Goal: Task Accomplishment & Management: Complete application form

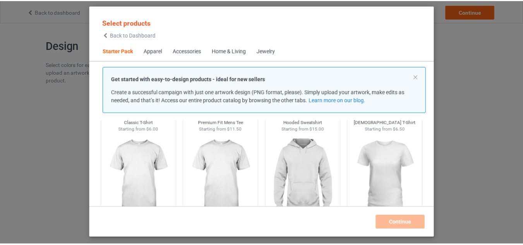
scroll to position [87, 0]
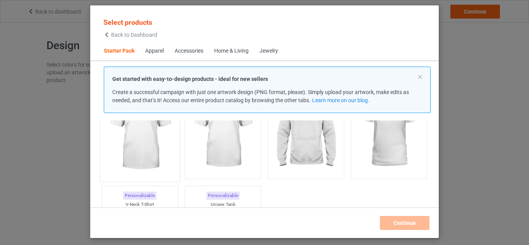
click at [151, 142] on img at bounding box center [139, 132] width 73 height 91
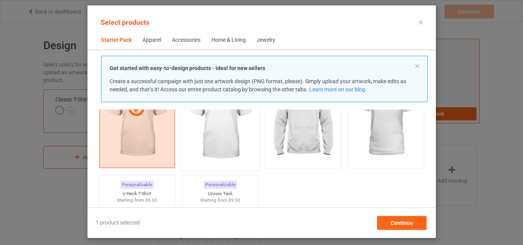
click at [233, 146] on img at bounding box center [219, 121] width 73 height 91
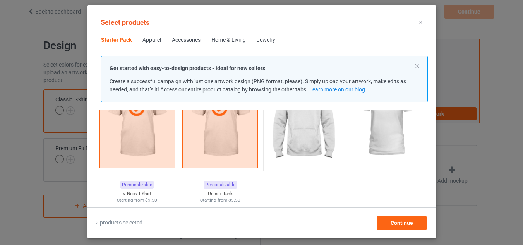
click at [303, 130] on img at bounding box center [303, 121] width 73 height 91
click at [386, 130] on img at bounding box center [386, 121] width 73 height 91
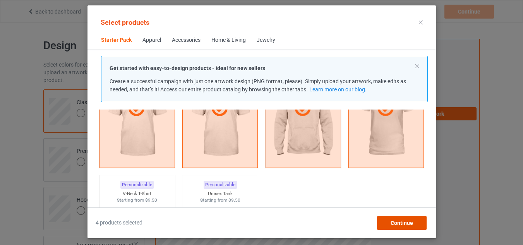
click at [403, 224] on span "Continue" at bounding box center [401, 223] width 22 height 6
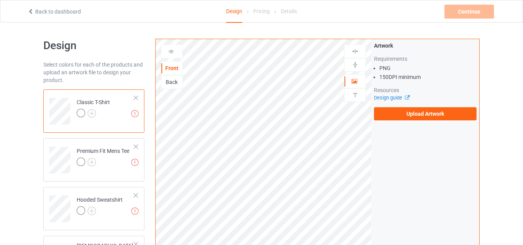
click at [82, 113] on div at bounding box center [81, 113] width 9 height 9
click at [90, 113] on img at bounding box center [91, 113] width 9 height 9
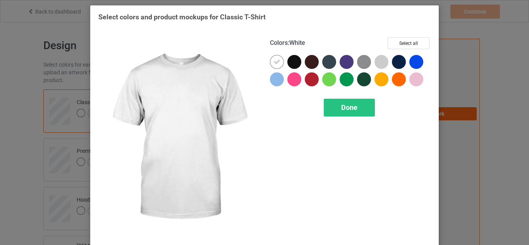
click at [289, 62] on div at bounding box center [294, 62] width 14 height 14
click at [277, 61] on icon at bounding box center [276, 61] width 7 height 7
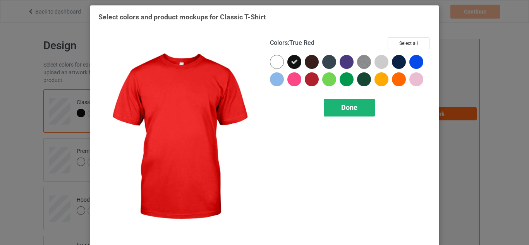
click at [348, 110] on span "Done" at bounding box center [349, 107] width 16 height 8
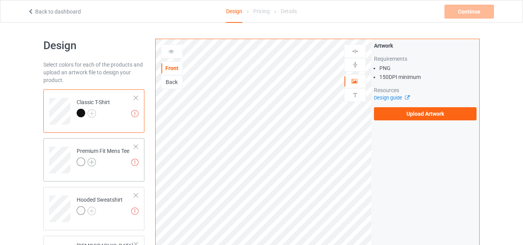
click at [93, 161] on img at bounding box center [91, 162] width 9 height 9
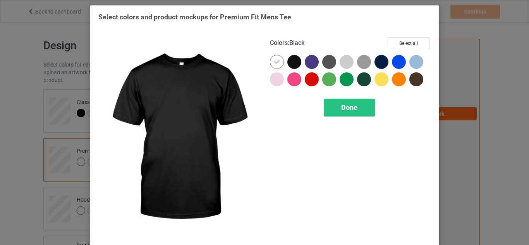
click at [292, 62] on div at bounding box center [294, 62] width 14 height 14
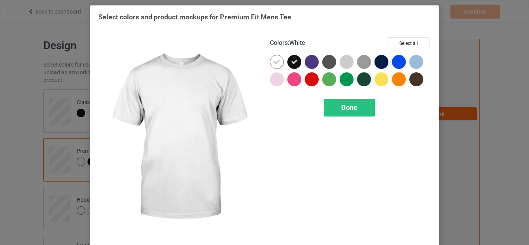
click at [270, 64] on div at bounding box center [277, 62] width 14 height 14
click at [341, 106] on span "Done" at bounding box center [349, 107] width 16 height 8
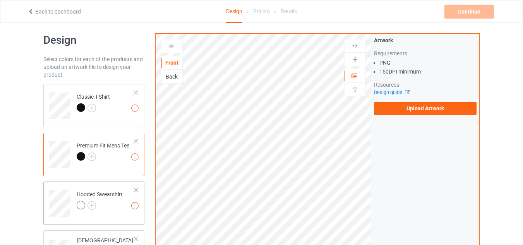
scroll to position [39, 0]
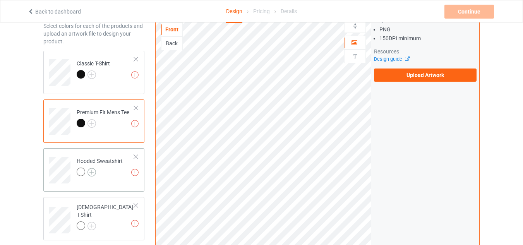
click at [92, 173] on img at bounding box center [91, 172] width 9 height 9
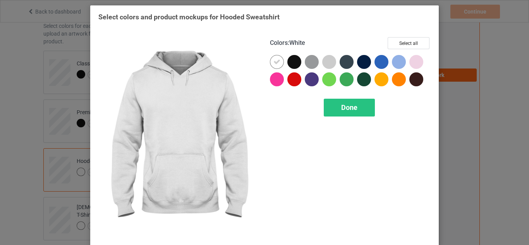
click at [291, 64] on div at bounding box center [294, 62] width 14 height 14
click at [275, 63] on icon at bounding box center [276, 61] width 7 height 7
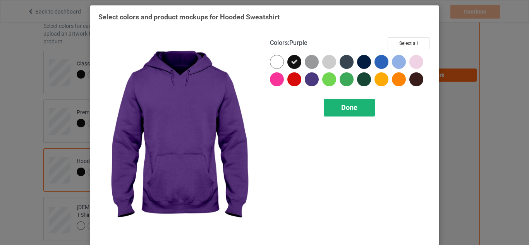
click at [345, 107] on span "Done" at bounding box center [349, 107] width 16 height 8
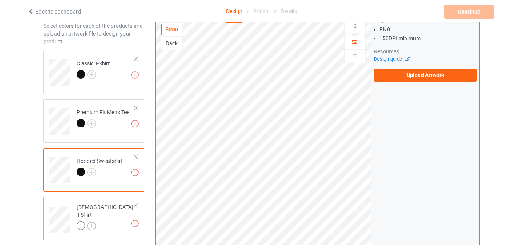
click at [91, 224] on img at bounding box center [91, 226] width 9 height 9
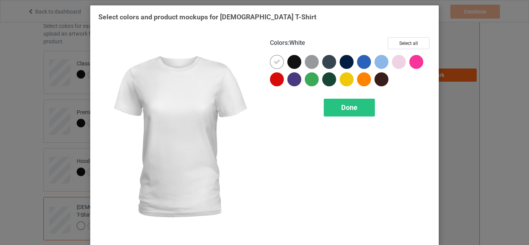
click at [292, 60] on div at bounding box center [294, 62] width 14 height 14
click at [270, 63] on div at bounding box center [277, 62] width 14 height 14
click at [343, 106] on span "Done" at bounding box center [349, 107] width 16 height 8
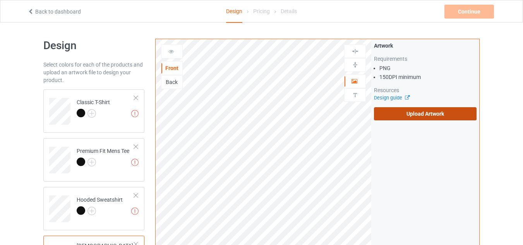
click at [400, 110] on label "Upload Artwork" at bounding box center [425, 113] width 103 height 13
click at [0, 0] on input "Upload Artwork" at bounding box center [0, 0] width 0 height 0
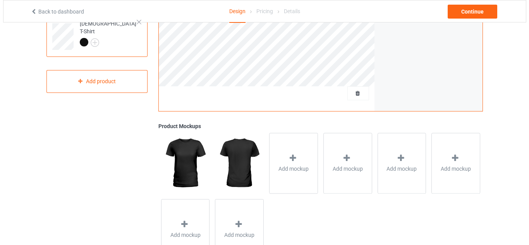
scroll to position [257, 0]
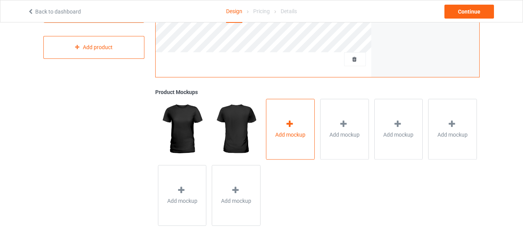
click at [281, 130] on div "Add mockup" at bounding box center [290, 129] width 49 height 61
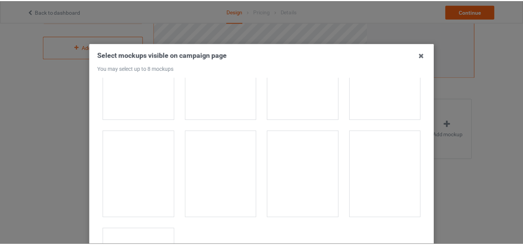
scroll to position [2655, 0]
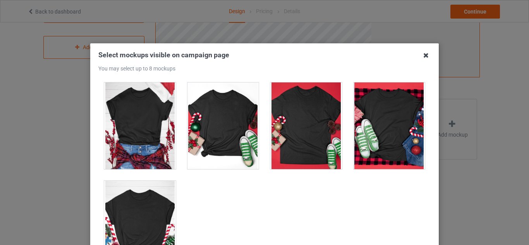
click at [424, 56] on icon at bounding box center [426, 55] width 12 height 12
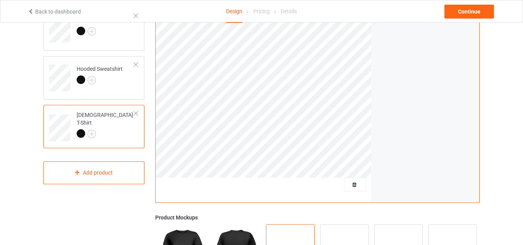
scroll to position [0, 0]
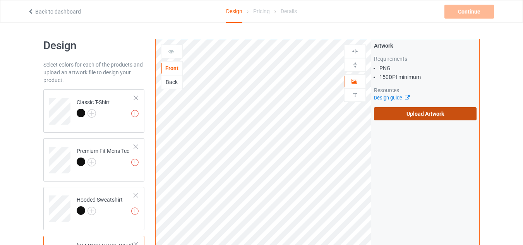
click at [420, 114] on label "Upload Artwork" at bounding box center [425, 113] width 103 height 13
click at [0, 0] on input "Upload Artwork" at bounding box center [0, 0] width 0 height 0
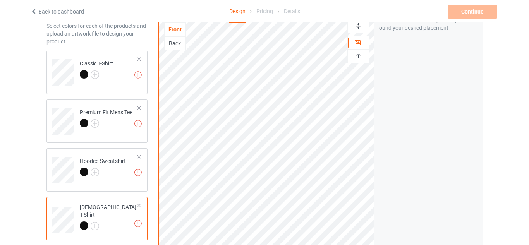
scroll to position [232, 0]
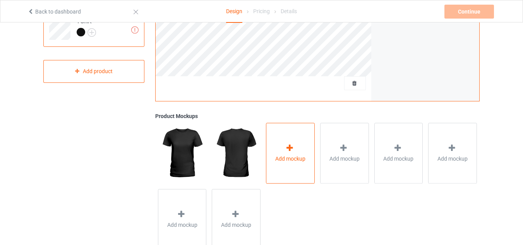
click at [300, 151] on div "Add mockup" at bounding box center [290, 153] width 49 height 61
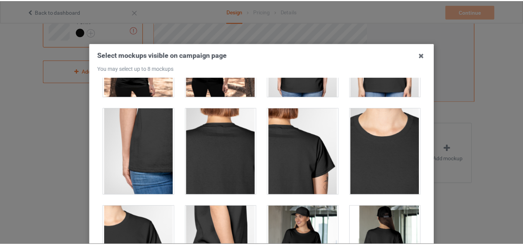
scroll to position [271, 0]
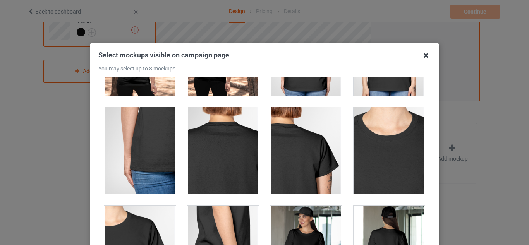
click at [423, 55] on icon at bounding box center [426, 55] width 12 height 12
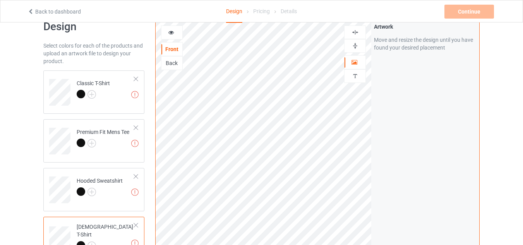
scroll to position [0, 0]
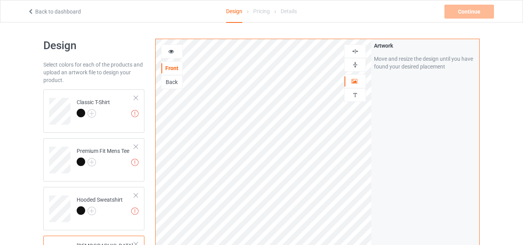
click at [259, 11] on div "Pricing" at bounding box center [261, 11] width 17 height 22
click at [31, 12] on icon at bounding box center [30, 10] width 7 height 5
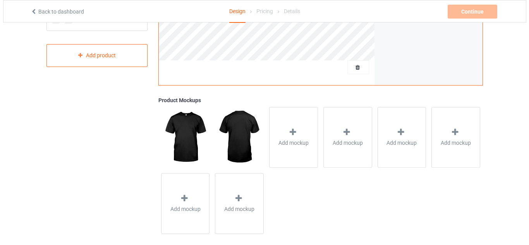
scroll to position [257, 0]
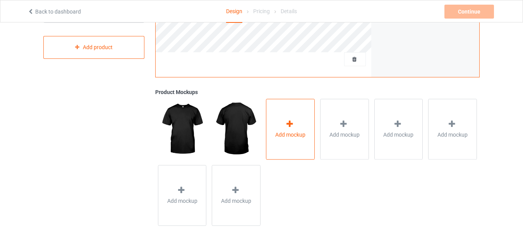
click at [292, 129] on div at bounding box center [290, 125] width 11 height 11
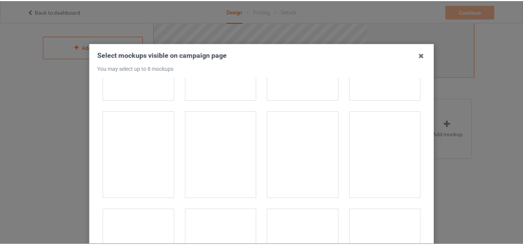
scroll to position [232, 0]
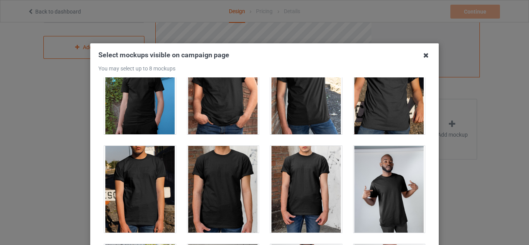
click at [423, 53] on icon at bounding box center [426, 55] width 12 height 12
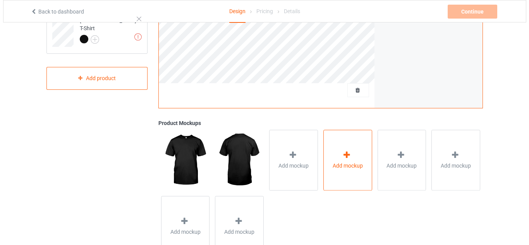
scroll to position [257, 0]
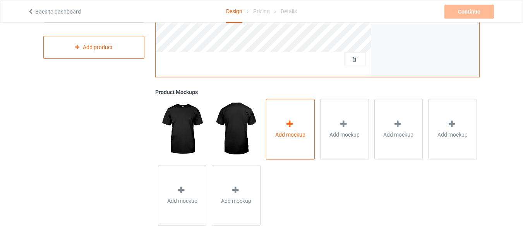
click at [289, 123] on icon at bounding box center [290, 124] width 10 height 8
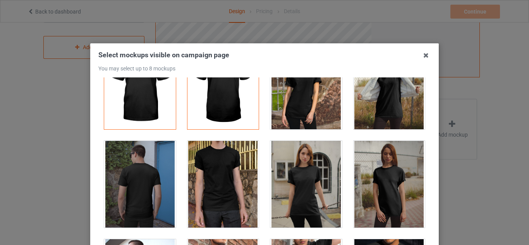
scroll to position [155, 0]
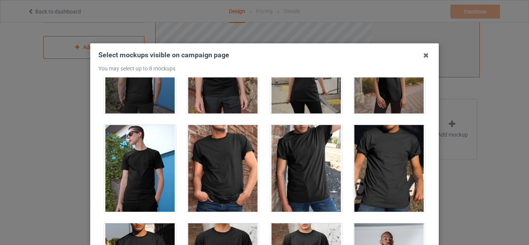
click at [362, 156] on div at bounding box center [389, 168] width 72 height 87
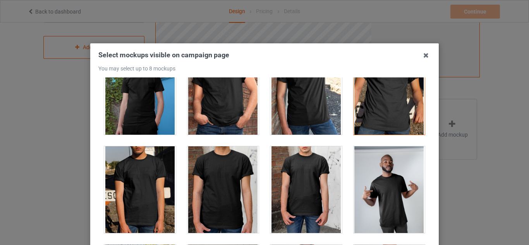
scroll to position [232, 0]
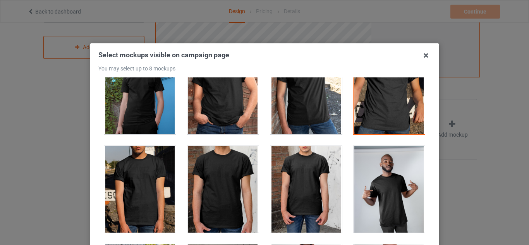
click at [207, 182] on div at bounding box center [223, 189] width 72 height 87
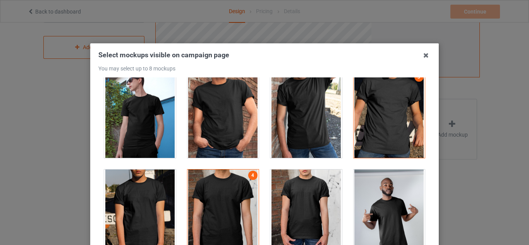
scroll to position [155, 0]
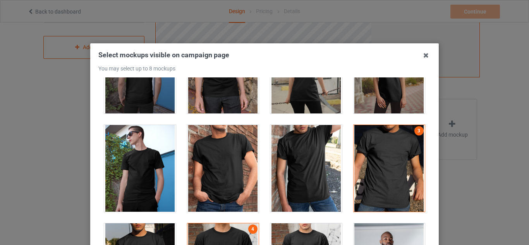
click at [142, 160] on div at bounding box center [140, 168] width 72 height 87
click at [146, 163] on div at bounding box center [140, 168] width 72 height 87
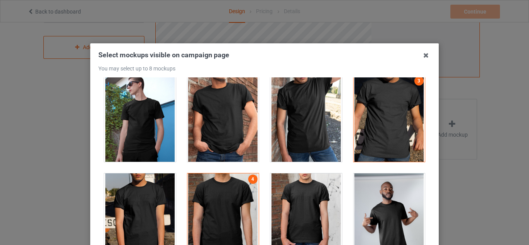
scroll to position [232, 0]
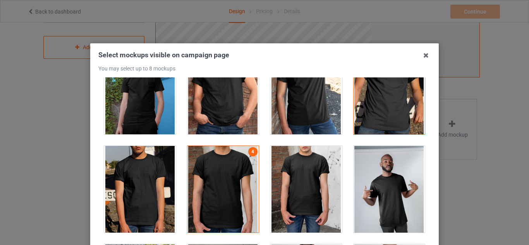
click at [223, 178] on div at bounding box center [223, 189] width 72 height 87
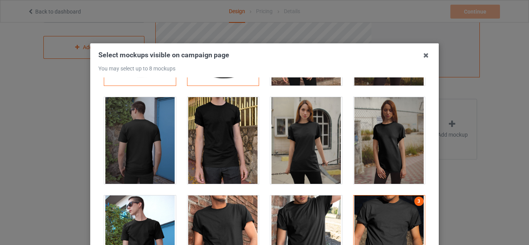
scroll to position [155, 0]
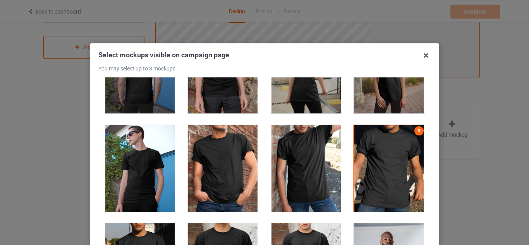
click at [135, 175] on div at bounding box center [140, 168] width 72 height 87
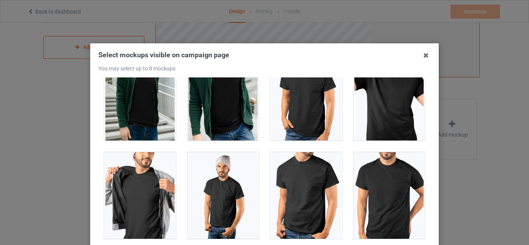
scroll to position [1548, 0]
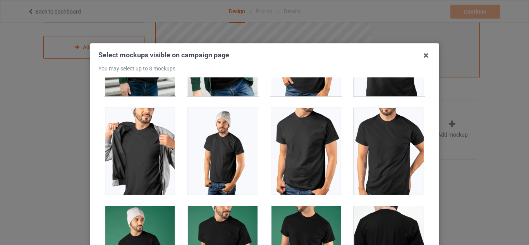
click at [232, 131] on div at bounding box center [223, 151] width 72 height 87
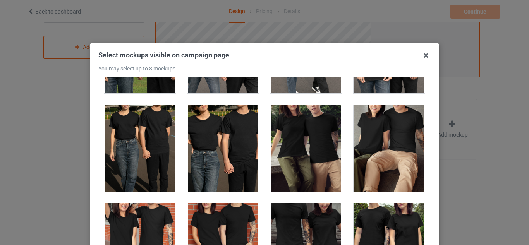
scroll to position [2632, 0]
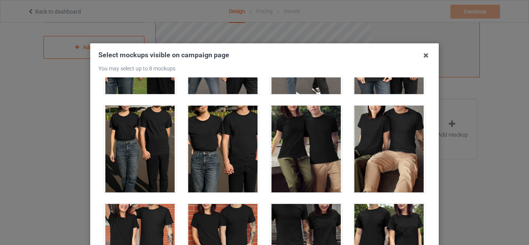
click at [301, 141] on div at bounding box center [306, 149] width 72 height 87
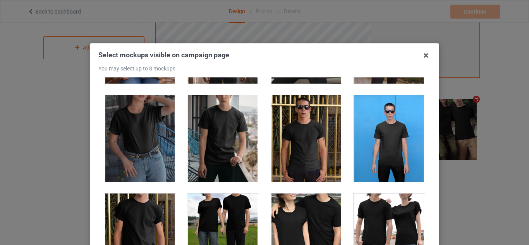
scroll to position [4026, 0]
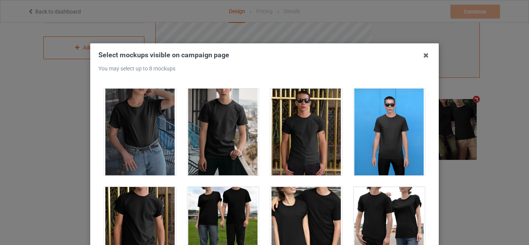
click at [304, 115] on div at bounding box center [306, 132] width 72 height 87
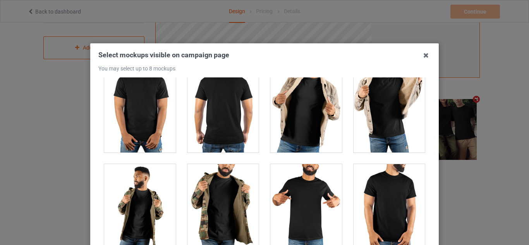
scroll to position [6000, 0]
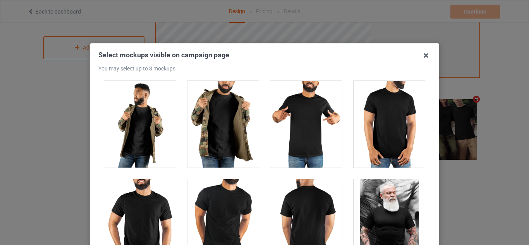
click at [298, 117] on div at bounding box center [306, 124] width 72 height 87
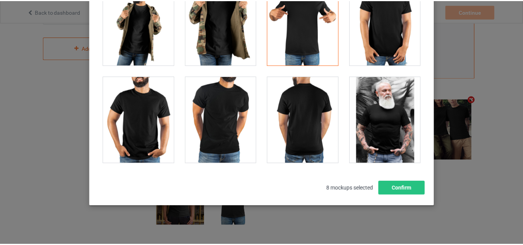
scroll to position [107, 0]
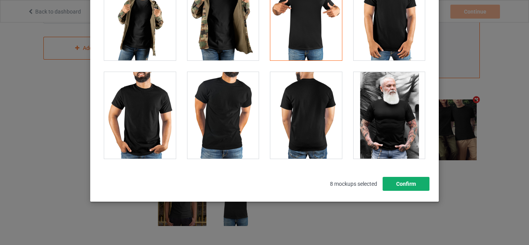
click at [400, 183] on button "Confirm" at bounding box center [405, 184] width 47 height 14
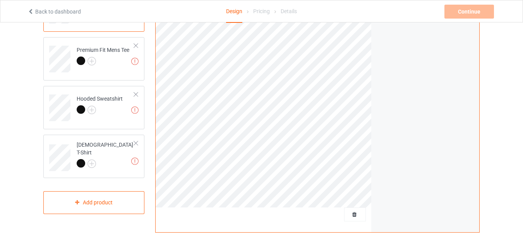
scroll to position [0, 0]
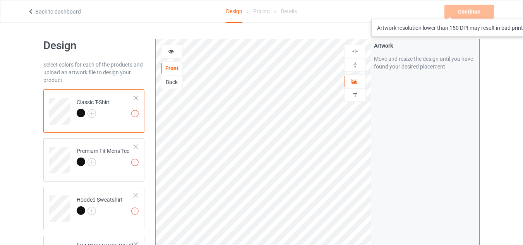
click at [487, 11] on div "Continue Artwork resolution lower than 150 DPI may result in bad print" at bounding box center [469, 12] width 51 height 14
click at [471, 11] on div "Continue Artwork resolution lower than 150 DPI may result in bad print" at bounding box center [469, 12] width 51 height 14
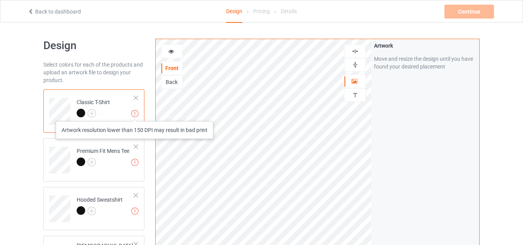
click at [135, 113] on img at bounding box center [134, 113] width 7 height 7
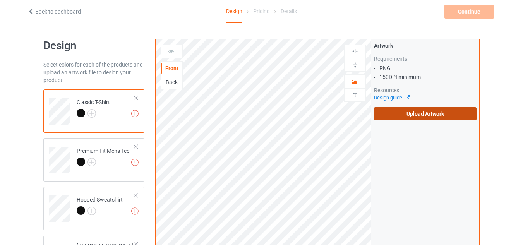
click at [430, 114] on label "Upload Artwork" at bounding box center [425, 113] width 103 height 13
click at [0, 0] on input "Upload Artwork" at bounding box center [0, 0] width 0 height 0
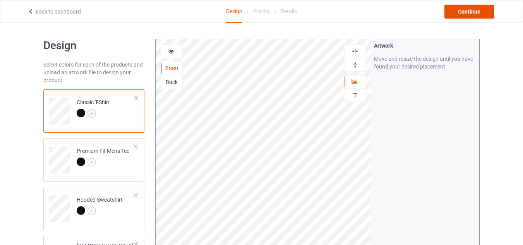
click at [468, 12] on div "Continue" at bounding box center [469, 12] width 50 height 14
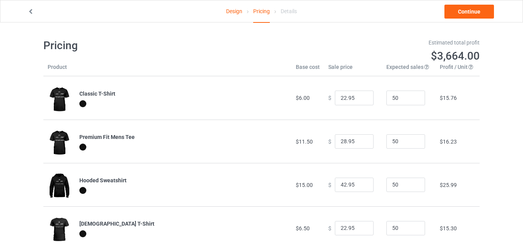
click at [29, 12] on icon at bounding box center [30, 10] width 7 height 5
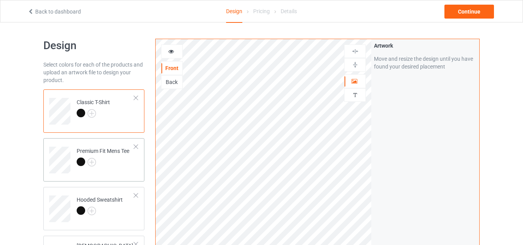
click at [113, 161] on div at bounding box center [103, 163] width 53 height 11
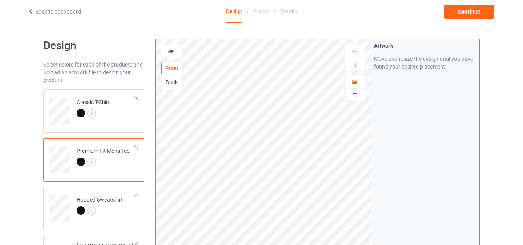
scroll to position [39, 0]
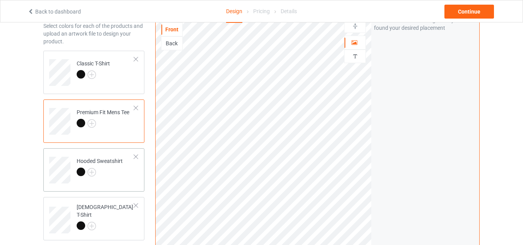
click at [109, 168] on div at bounding box center [100, 173] width 46 height 11
click at [116, 207] on td "[DEMOGRAPHIC_DATA] T-Shirt" at bounding box center [105, 217] width 66 height 34
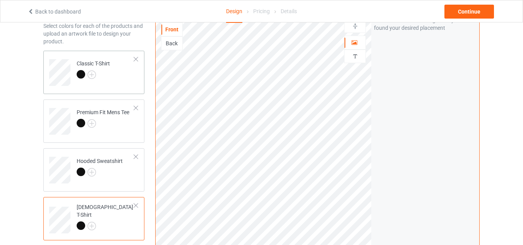
click at [106, 70] on div at bounding box center [93, 75] width 33 height 11
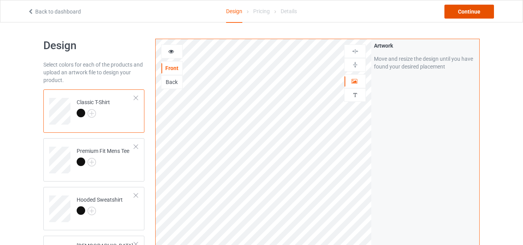
click at [468, 11] on div "Continue" at bounding box center [469, 12] width 50 height 14
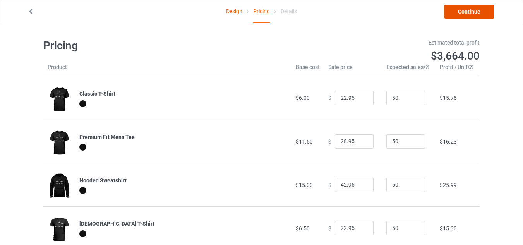
click at [464, 10] on link "Continue" at bounding box center [469, 12] width 50 height 14
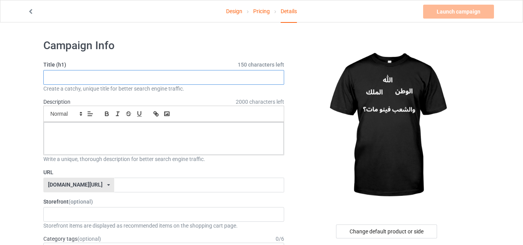
click at [150, 75] on input "text" at bounding box center [163, 77] width 241 height 15
click at [114, 184] on input "text" at bounding box center [199, 185] width 170 height 15
click at [114, 186] on input "text" at bounding box center [199, 185] width 170 height 15
click at [90, 185] on div "[DOMAIN_NAME][URL] [DOMAIN_NAME][URL] 587d0d41cee36fd012c64a69" at bounding box center [78, 185] width 71 height 15
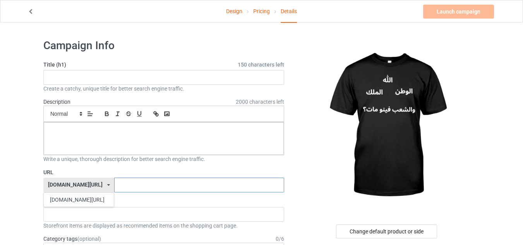
click at [114, 186] on input "text" at bounding box center [199, 185] width 170 height 15
click at [81, 211] on div "TRUEFIT TEES 68a78d10ac72680035a39472" at bounding box center [163, 214] width 241 height 15
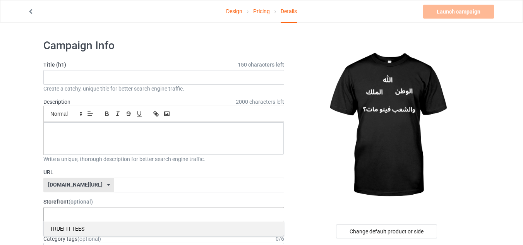
click at [62, 231] on div "TRUEFIT TEES" at bounding box center [164, 228] width 240 height 14
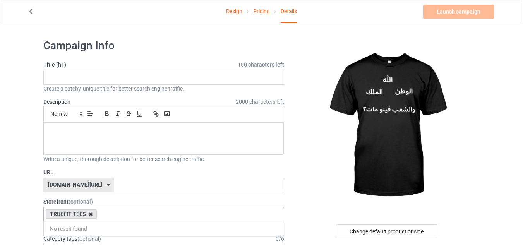
click at [89, 214] on icon at bounding box center [91, 214] width 4 height 5
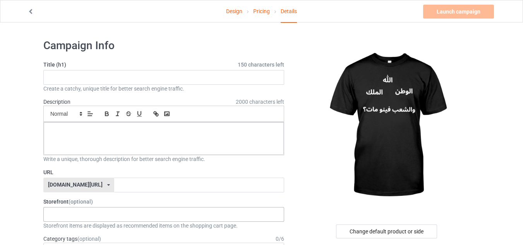
click at [128, 75] on input "text" at bounding box center [163, 77] width 241 height 15
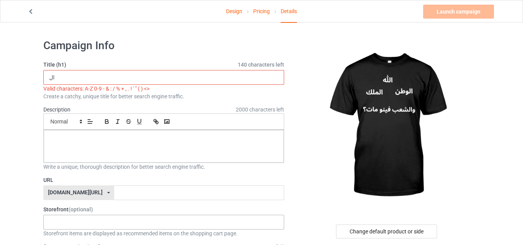
type input "ا"
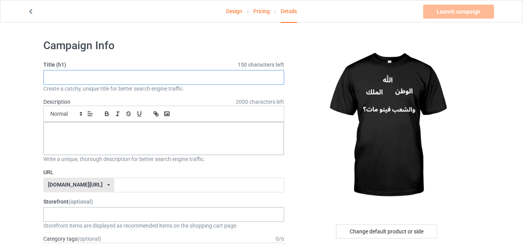
paste input "Allah Alwatan [PERSON_NAME] Mat"
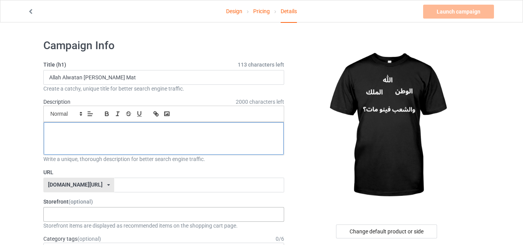
click at [76, 131] on p at bounding box center [164, 130] width 228 height 7
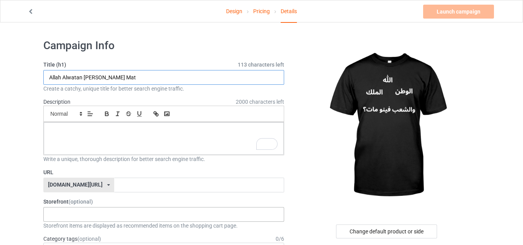
drag, startPoint x: 62, startPoint y: 77, endPoint x: 101, endPoint y: 77, distance: 38.7
click at [101, 77] on input "Allah Alwatan [PERSON_NAME] Mat" at bounding box center [163, 77] width 241 height 15
paste input "-Watan, Al-M"
click at [86, 79] on input "[DEMOGRAPHIC_DATA] Al-Watan, [PERSON_NAME] Mat" at bounding box center [163, 77] width 241 height 15
type input "[DEMOGRAPHIC_DATA] Al-Watan Al-Malik Achaab Fino Mat"
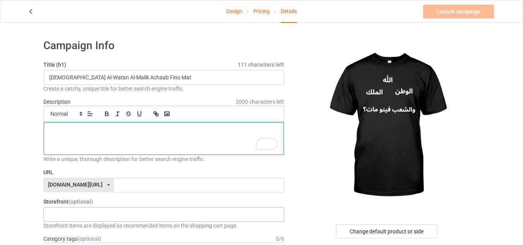
click at [62, 126] on div "To enrich screen reader interactions, please activate Accessibility in Grammarl…" at bounding box center [164, 138] width 240 height 33
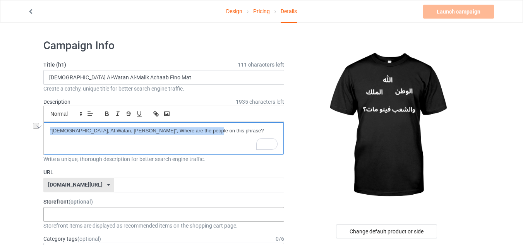
drag, startPoint x: 204, startPoint y: 129, endPoint x: 48, endPoint y: 129, distance: 155.2
click at [48, 129] on div "“[DEMOGRAPHIC_DATA], Al-Watan, [PERSON_NAME]”, Where are the people on this phr…" at bounding box center [164, 138] width 240 height 33
copy p "“[DEMOGRAPHIC_DATA], Al-Watan, [PERSON_NAME]”, Where are the people on this phr…"
click at [204, 132] on p "“[DEMOGRAPHIC_DATA], Al-Watan, [PERSON_NAME]”, Where are the people on this phr…" at bounding box center [164, 130] width 228 height 7
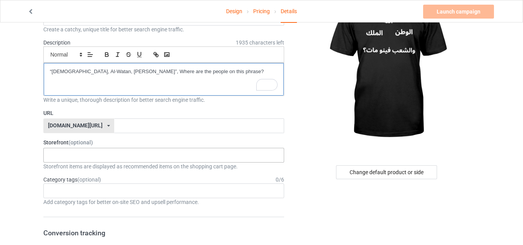
scroll to position [43, 0]
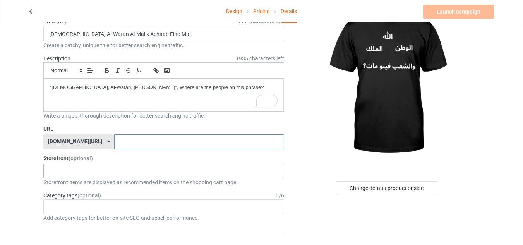
click at [114, 144] on input "text" at bounding box center [199, 141] width 170 height 15
paste input "InspireTees"
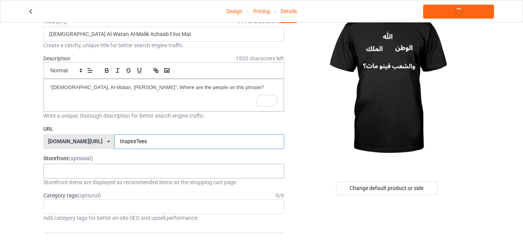
type input "InspireTees"
click at [128, 156] on label "Storefront (optional)" at bounding box center [163, 158] width 241 height 8
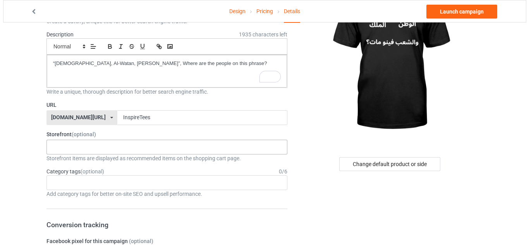
scroll to position [0, 0]
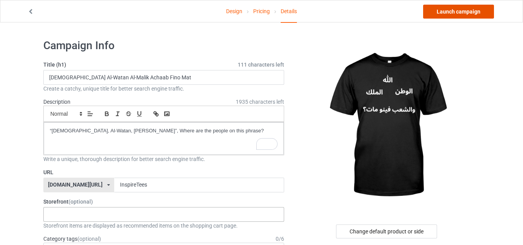
click at [451, 12] on link "Launch campaign" at bounding box center [458, 12] width 71 height 14
